Goal: Use online tool/utility: Utilize a website feature to perform a specific function

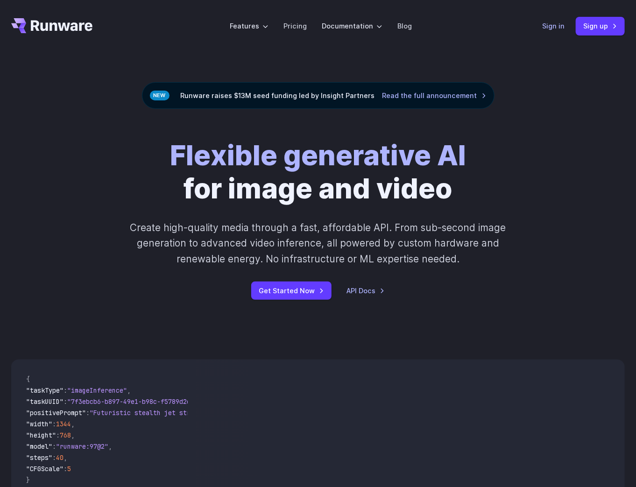
drag, startPoint x: 0, startPoint y: 0, endPoint x: 545, endPoint y: 29, distance: 546.2
click at [545, 29] on link "Sign in" at bounding box center [553, 26] width 22 height 11
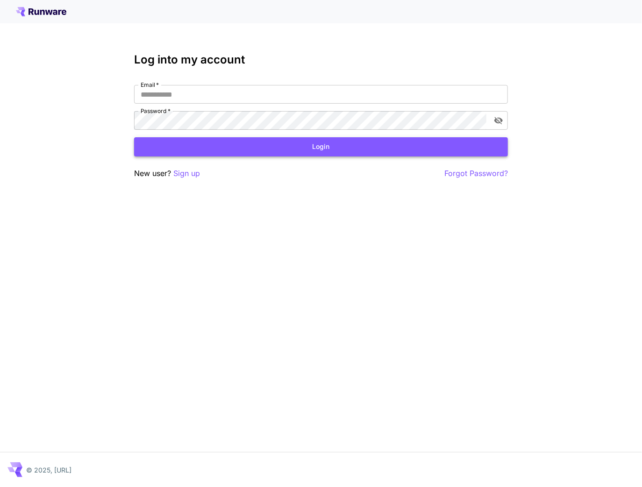
type input "**********"
click at [294, 147] on button "Login" at bounding box center [321, 146] width 374 height 19
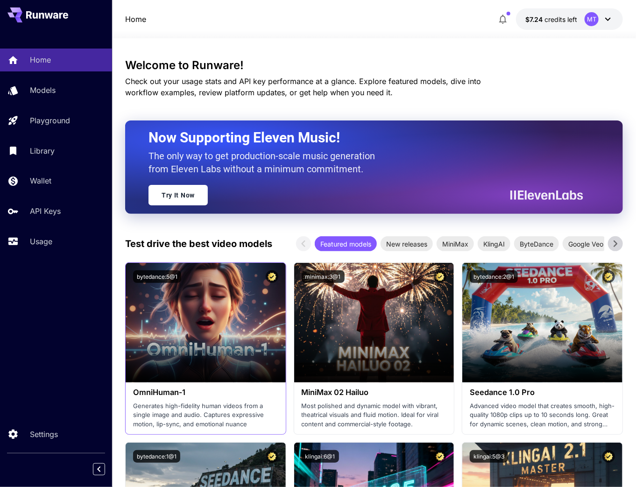
click at [197, 393] on h3 "OmniHuman‑1" at bounding box center [205, 392] width 145 height 9
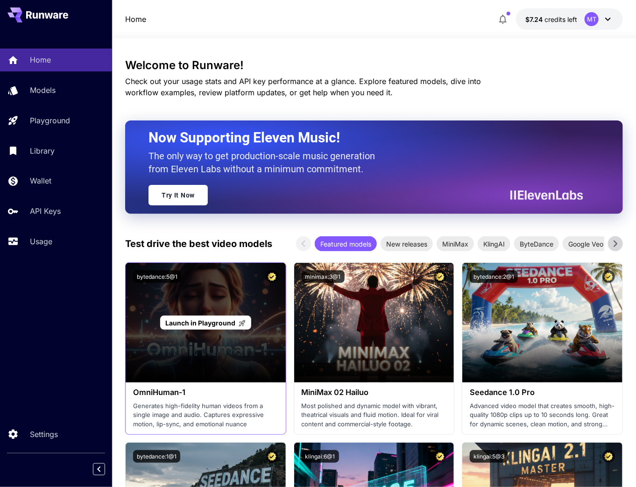
click at [198, 319] on span "Launch in Playground" at bounding box center [200, 323] width 70 height 8
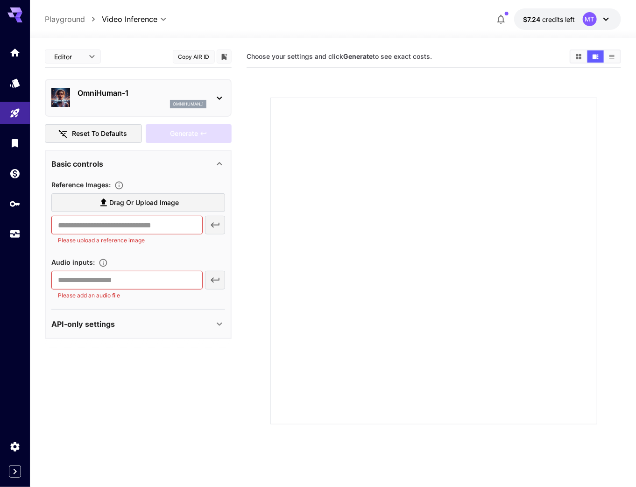
drag, startPoint x: 241, startPoint y: 80, endPoint x: 251, endPoint y: 81, distance: 10.3
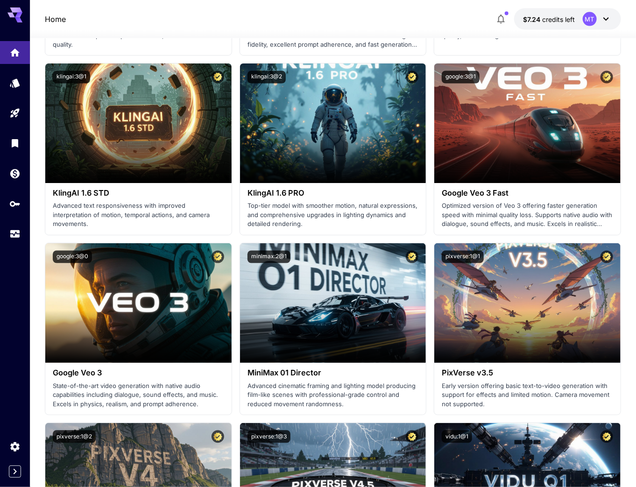
scroll to position [747, 0]
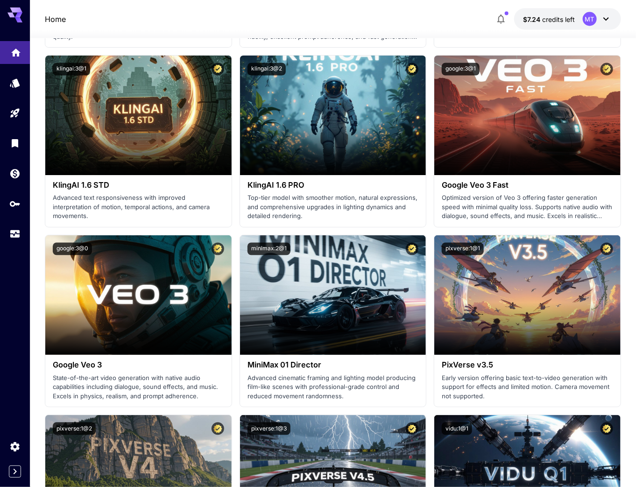
click at [25, 46] on link at bounding box center [15, 52] width 30 height 23
